Goal: Task Accomplishment & Management: Manage account settings

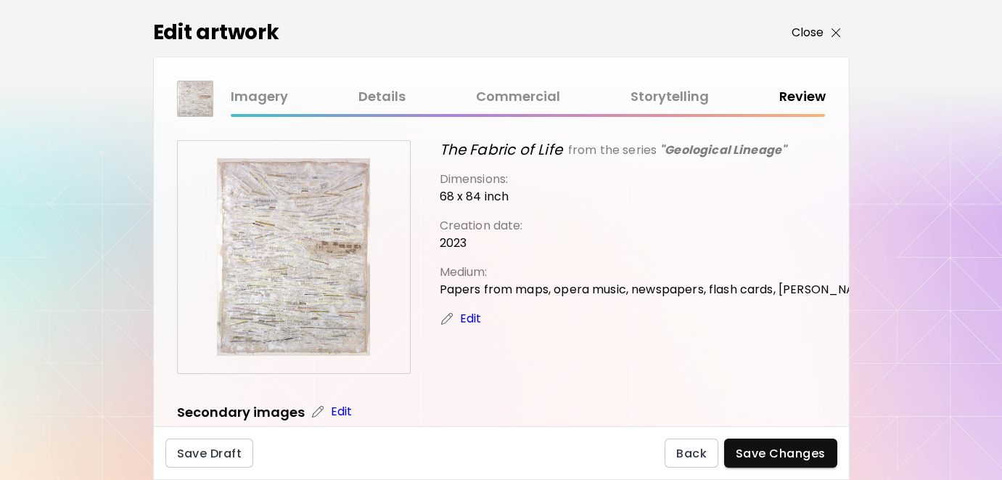
click at [811, 32] on p "Close" at bounding box center [808, 32] width 33 height 17
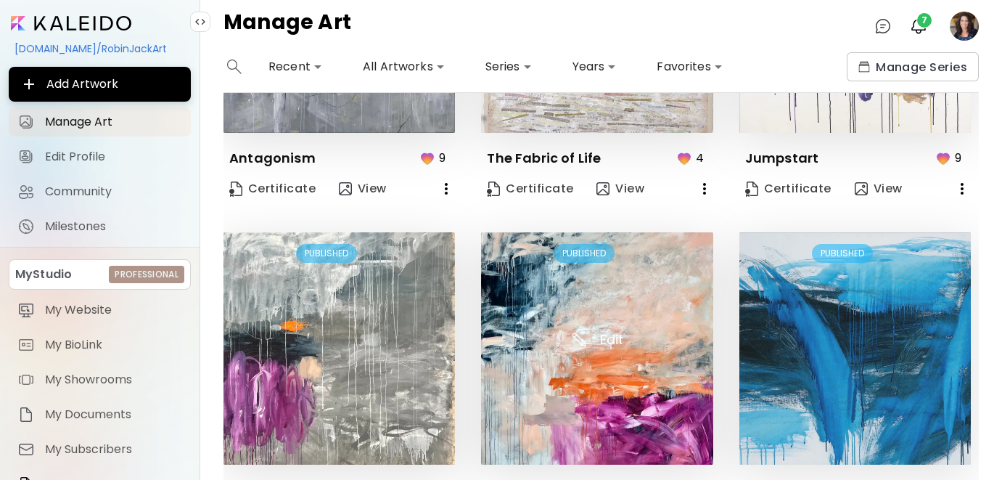
scroll to position [997, 0]
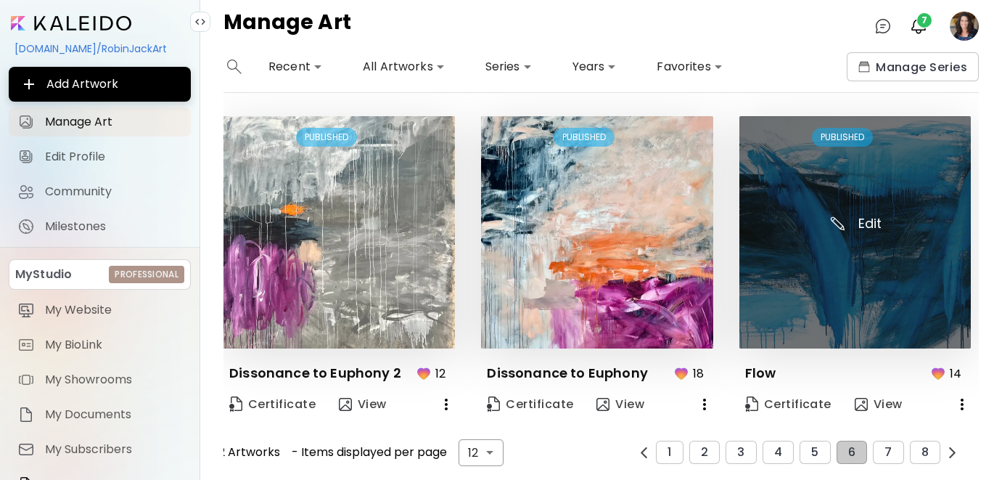
click at [830, 303] on img at bounding box center [856, 232] width 232 height 232
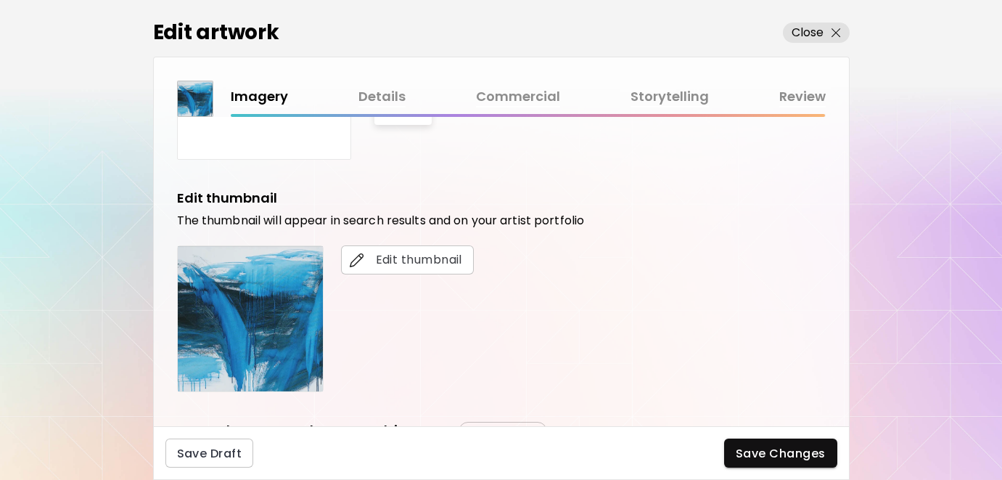
scroll to position [213, 0]
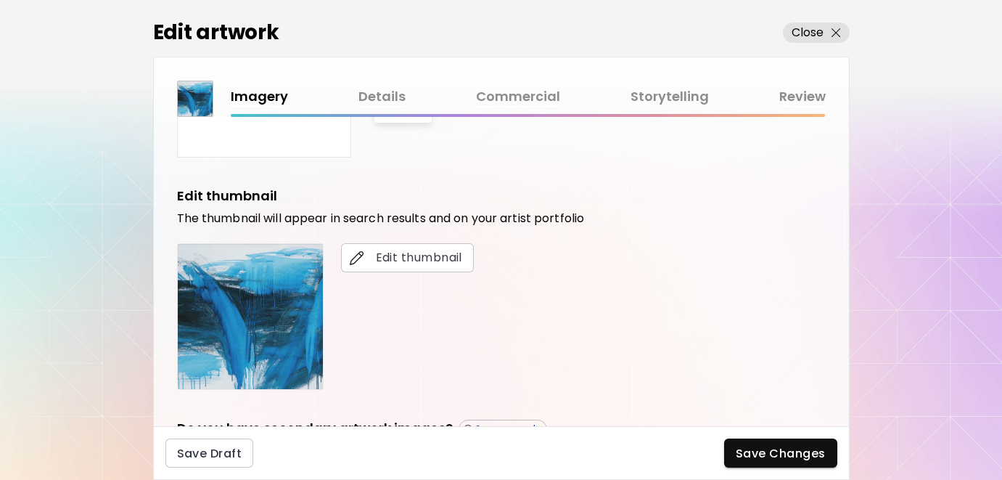
click at [383, 92] on link "Details" at bounding box center [382, 96] width 47 height 21
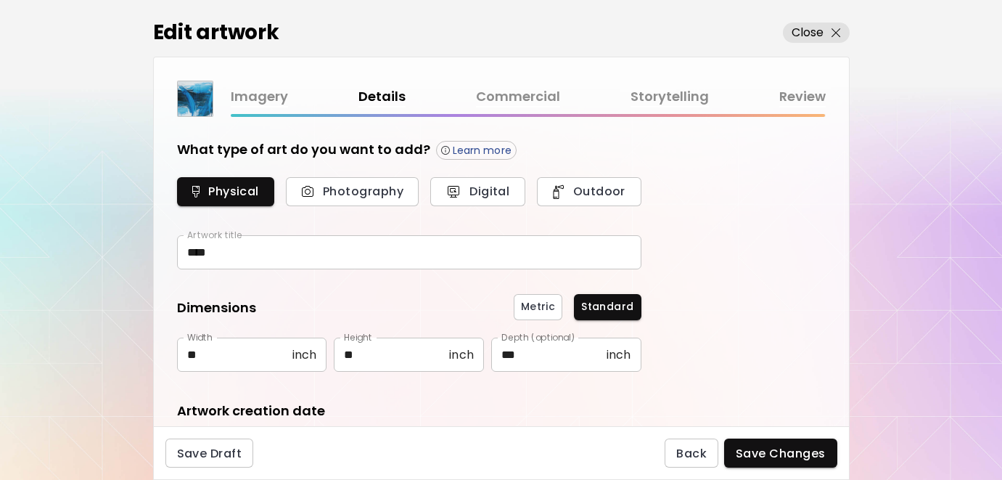
scroll to position [59, 0]
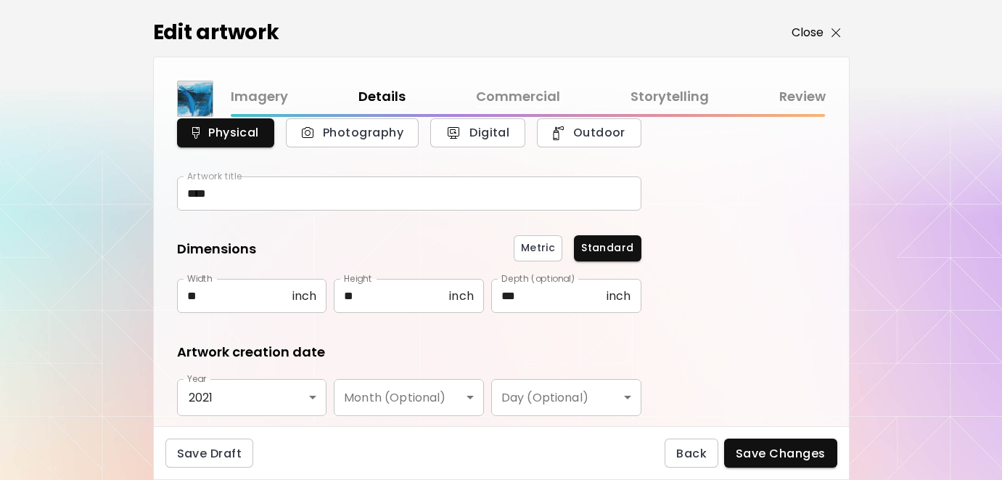
click at [800, 39] on p "Close" at bounding box center [808, 32] width 33 height 17
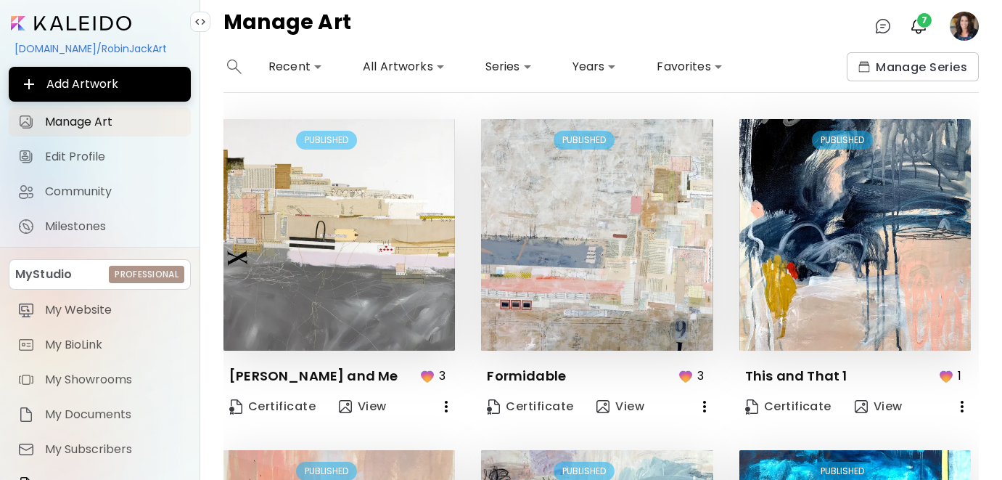
scroll to position [997, 0]
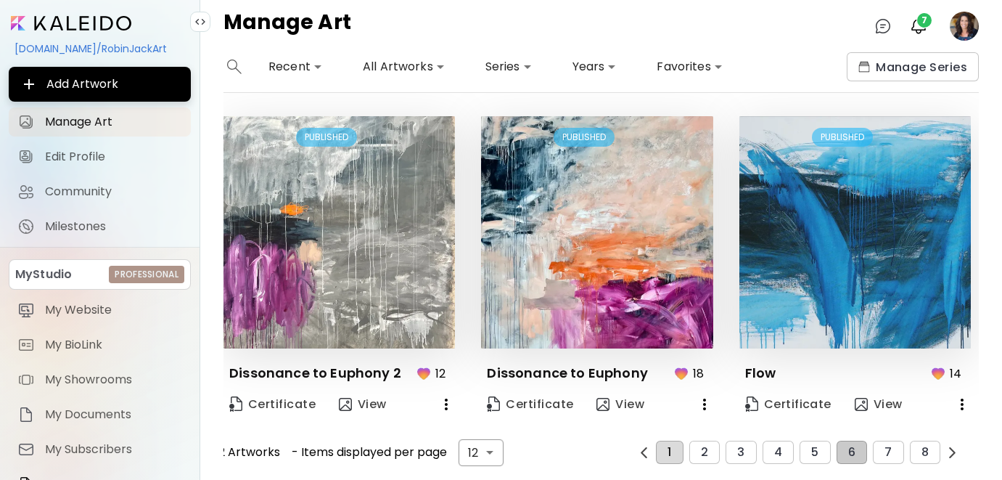
click at [673, 450] on button "1" at bounding box center [669, 452] width 27 height 23
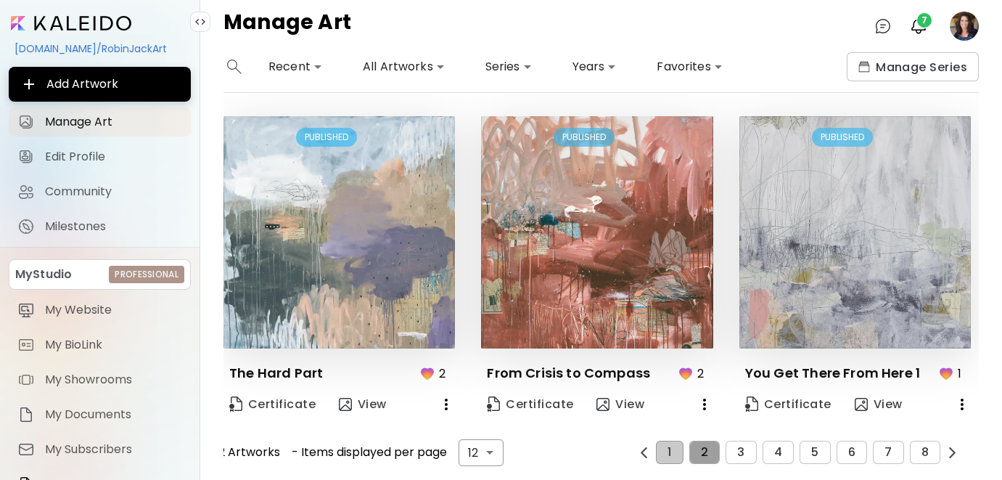
click at [708, 446] on span "2" at bounding box center [704, 452] width 7 height 13
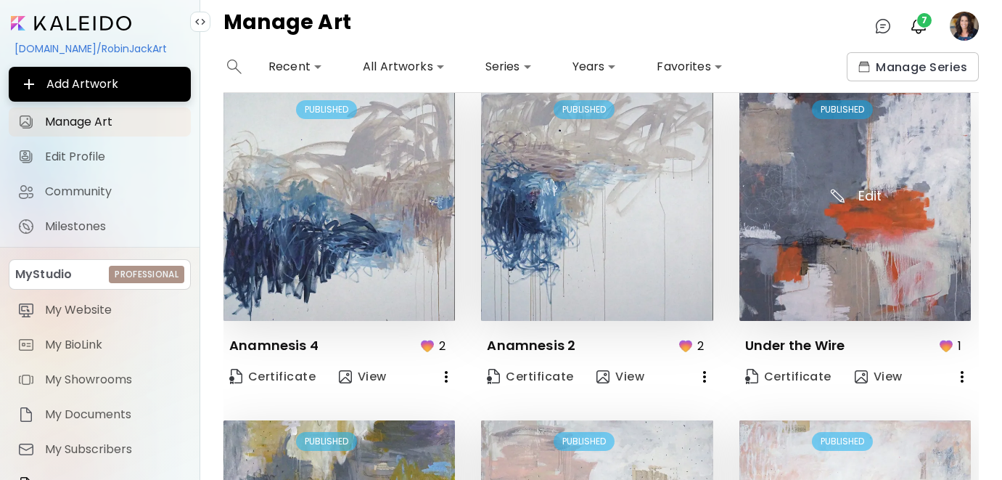
scroll to position [437, 0]
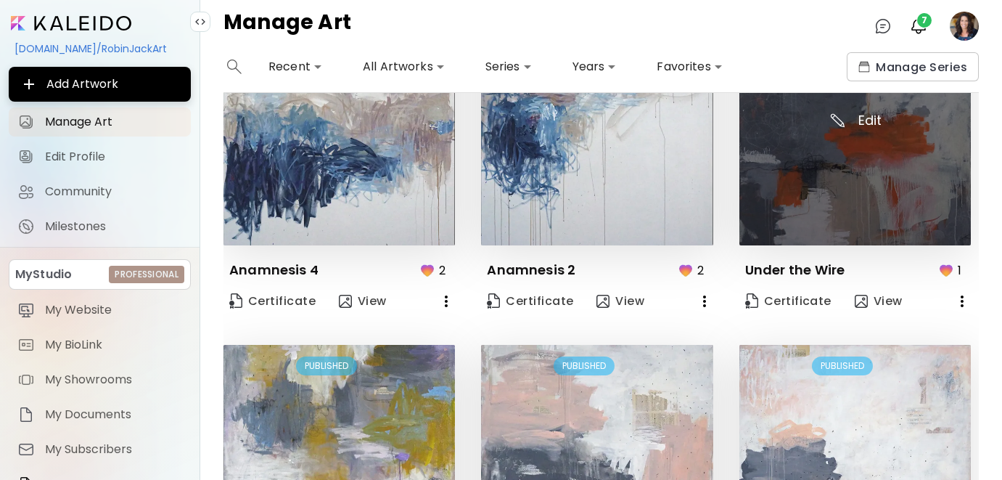
click at [795, 179] on img at bounding box center [856, 129] width 232 height 232
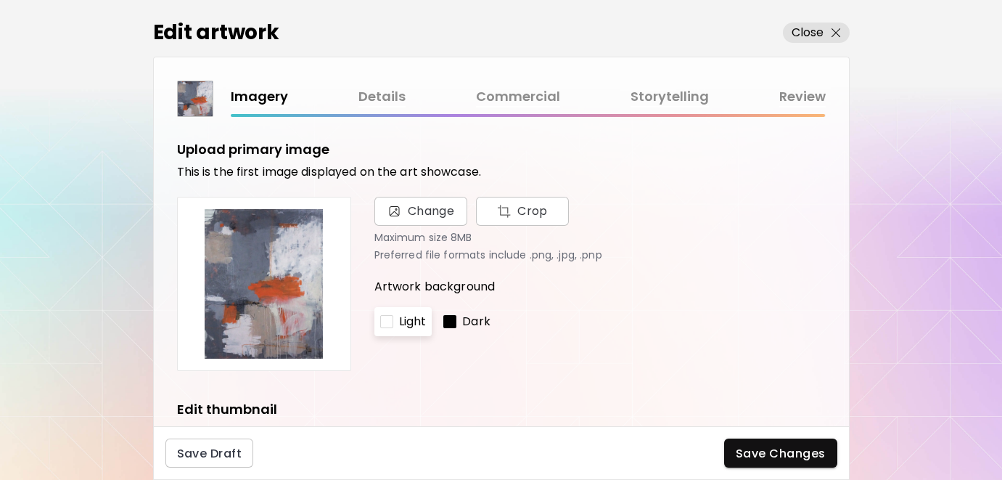
click at [387, 100] on link "Details" at bounding box center [382, 96] width 47 height 21
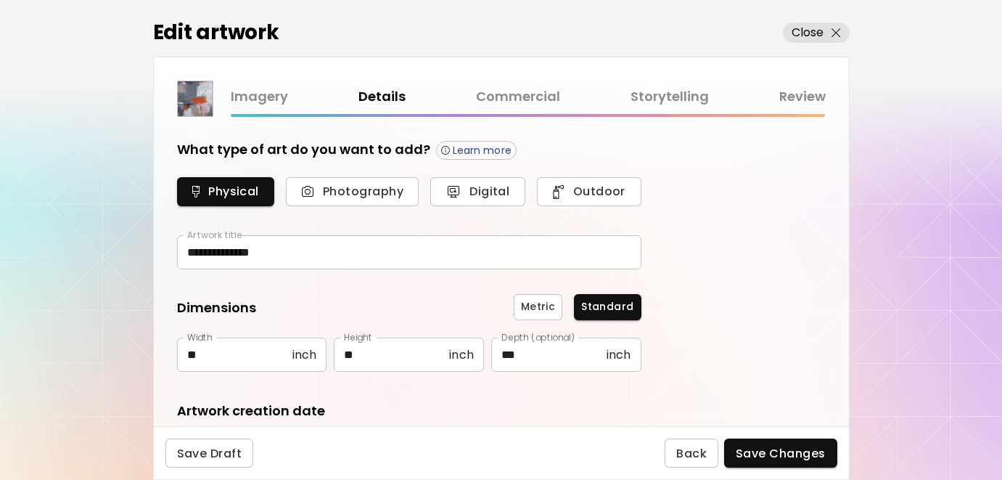
type input "********"
click at [811, 36] on p "Close" at bounding box center [808, 32] width 33 height 17
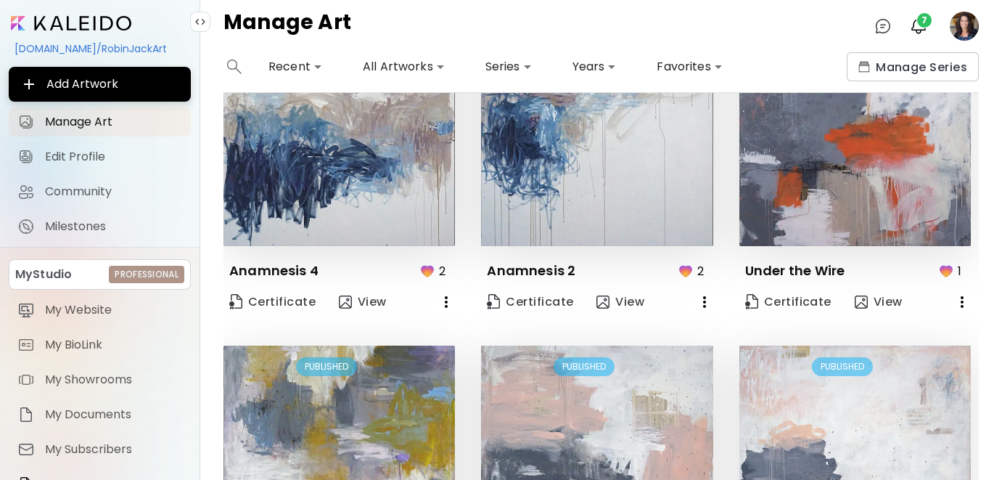
scroll to position [997, 0]
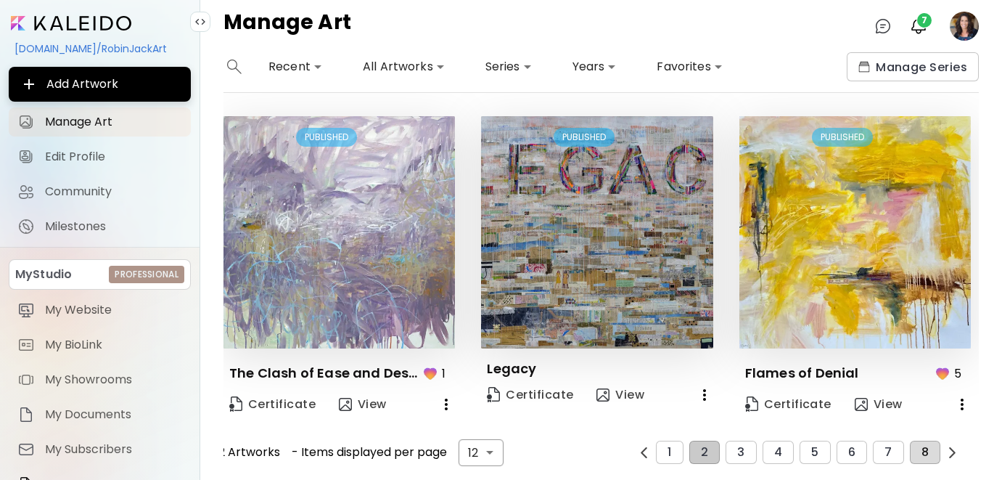
click at [936, 455] on button "8" at bounding box center [925, 452] width 30 height 23
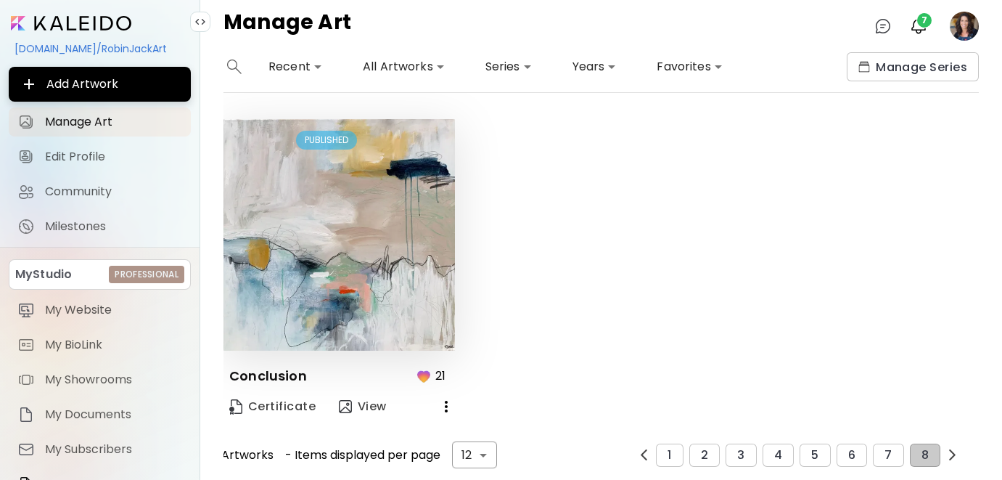
scroll to position [5, 0]
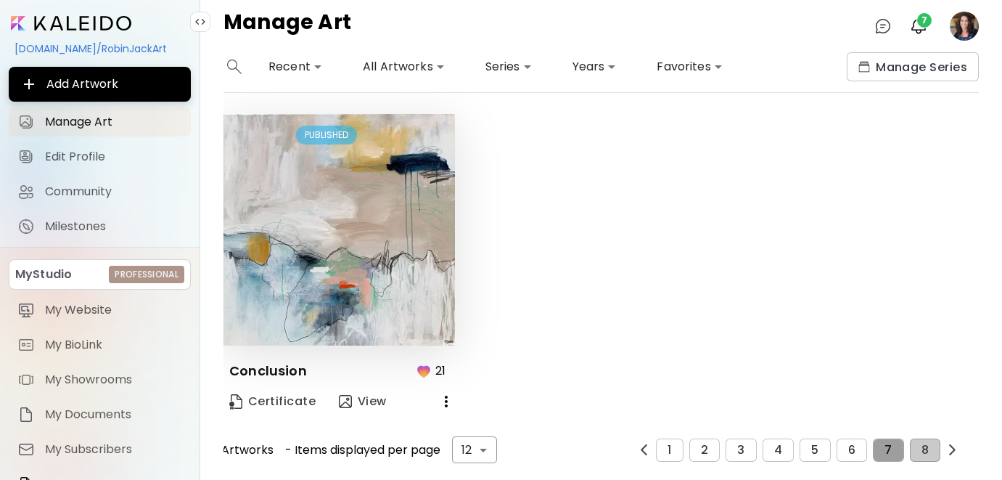
click at [883, 446] on button "7" at bounding box center [888, 449] width 30 height 23
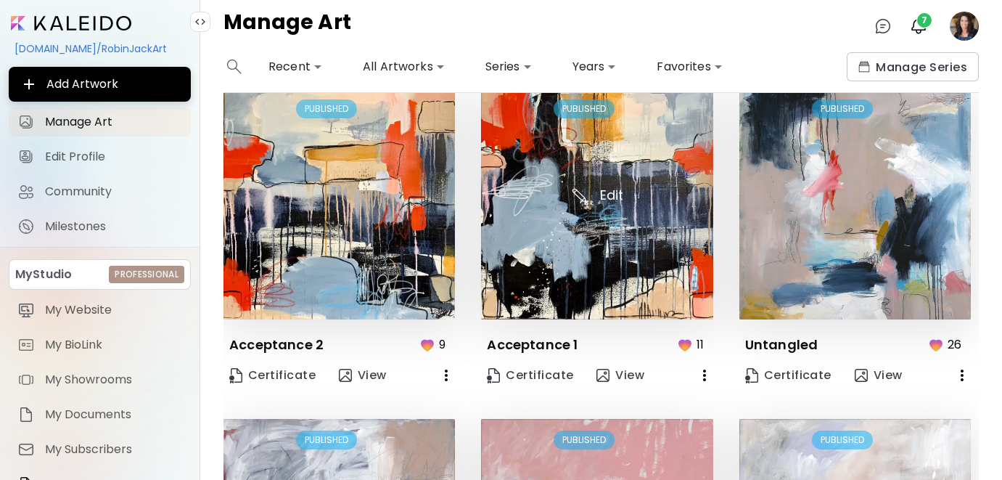
scroll to position [997, 0]
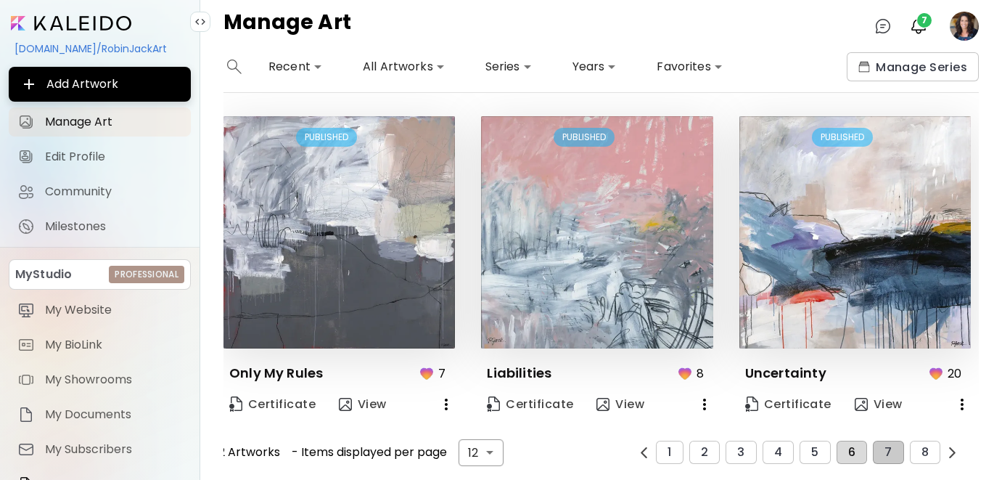
click at [848, 446] on span "6" at bounding box center [851, 452] width 7 height 13
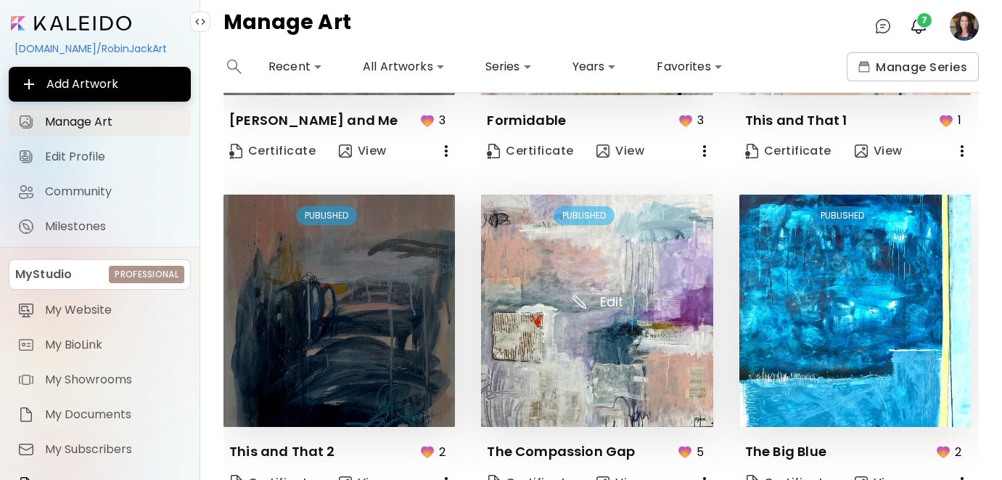
scroll to position [254, 0]
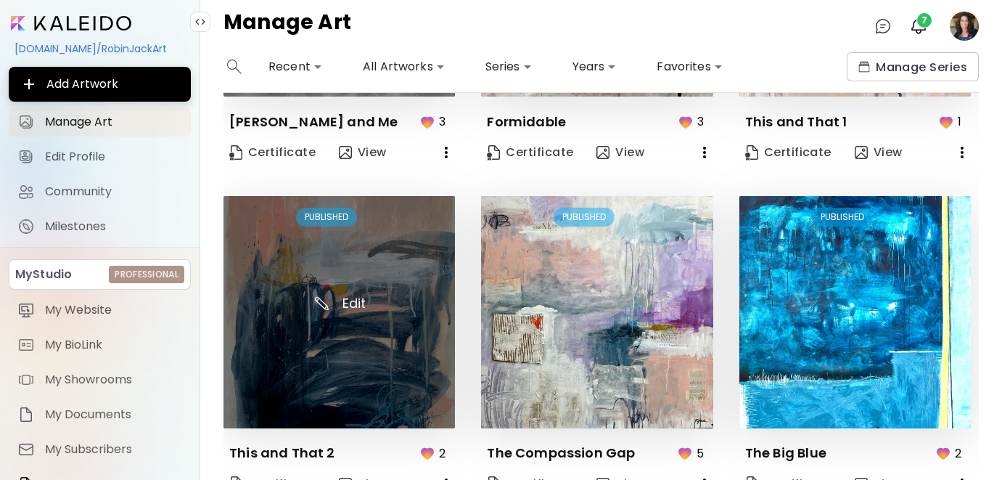
click at [372, 340] on img at bounding box center [340, 312] width 232 height 232
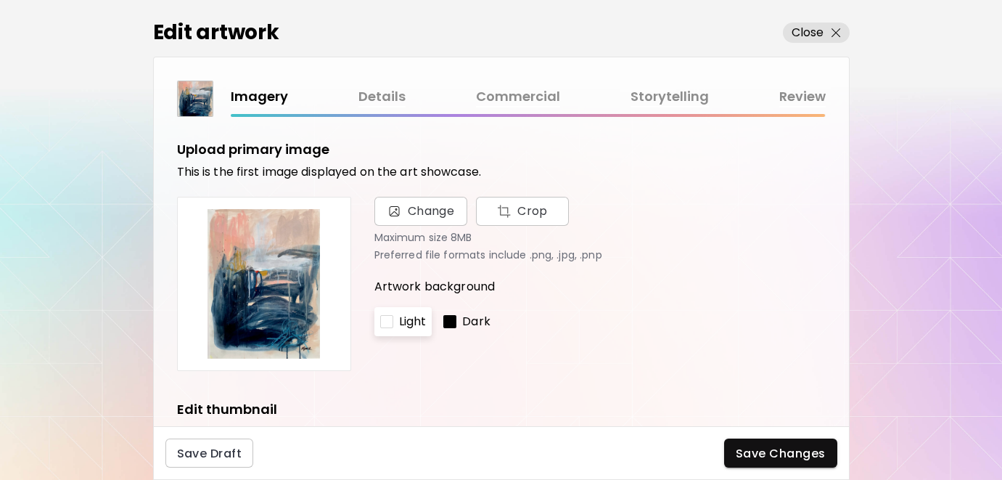
click at [390, 91] on link "Details" at bounding box center [382, 96] width 47 height 21
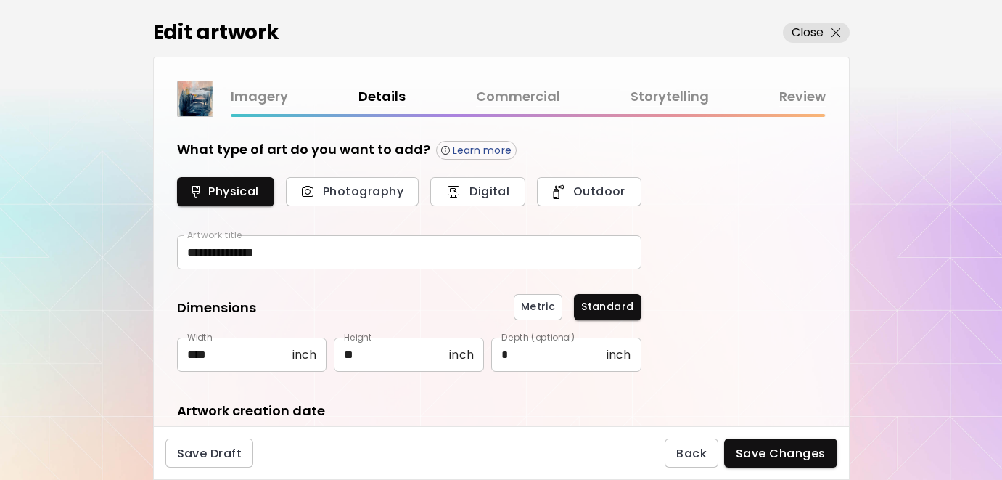
type input "********"
click at [809, 30] on p "Close" at bounding box center [808, 32] width 33 height 17
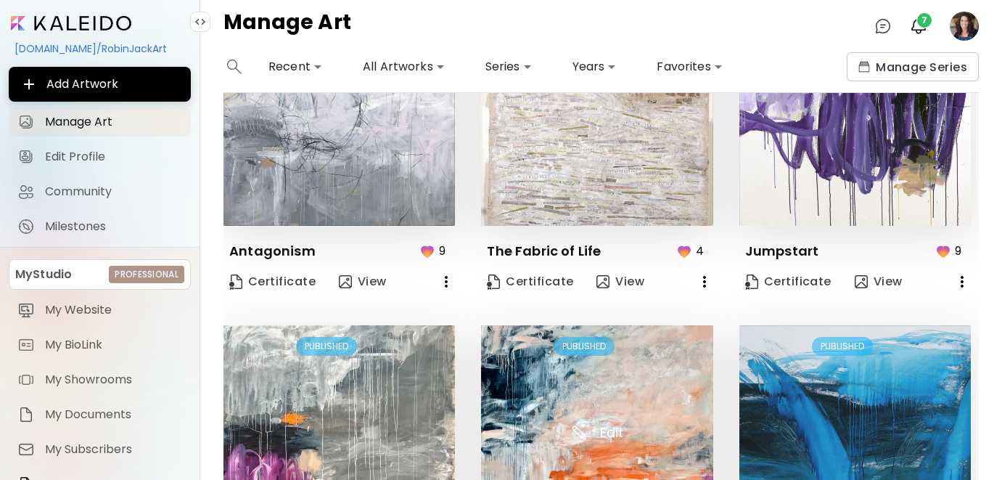
scroll to position [774, 0]
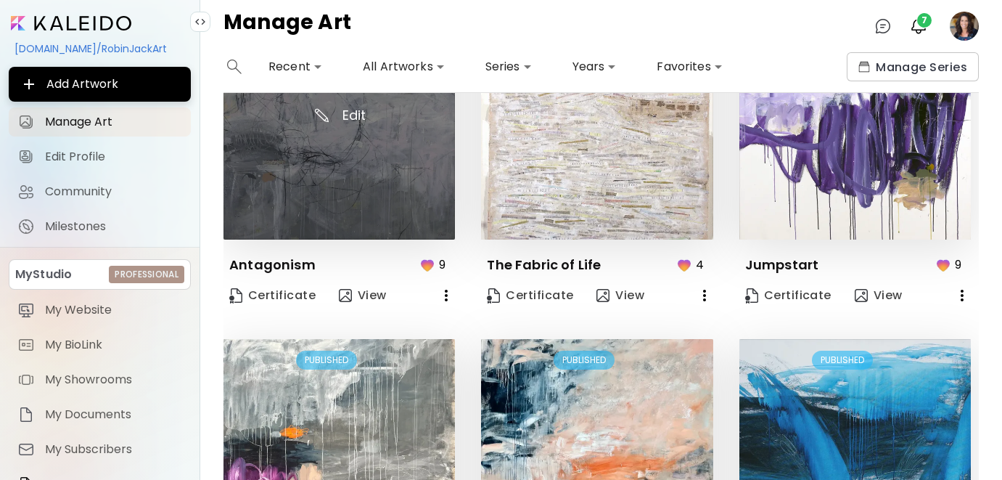
click at [372, 190] on img at bounding box center [340, 124] width 232 height 232
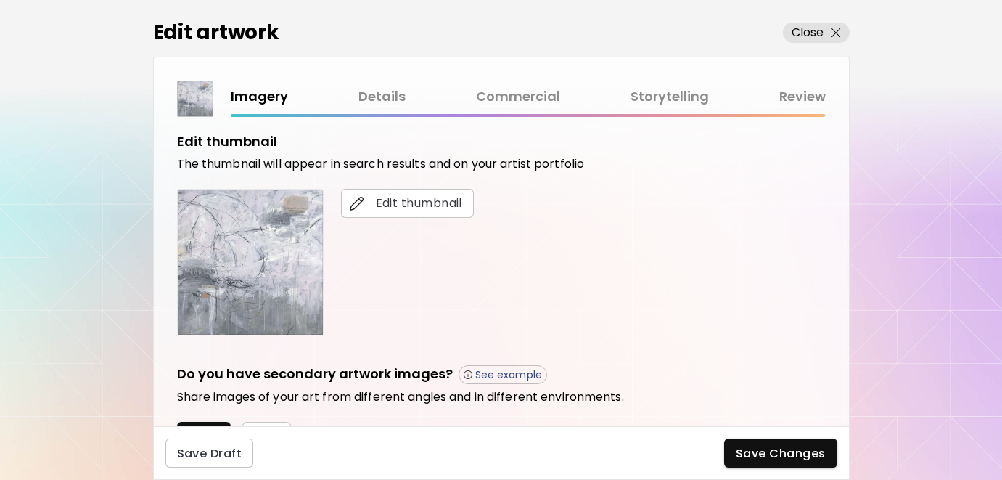
scroll to position [183, 0]
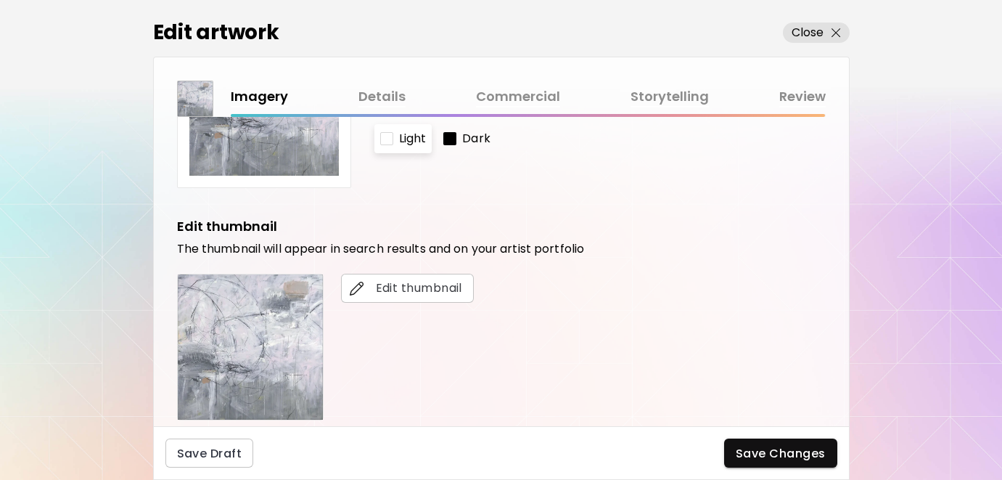
click at [375, 94] on link "Details" at bounding box center [382, 96] width 47 height 21
